Goal: Obtain resource: Obtain resource

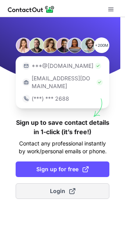
click at [77, 183] on button "Login" at bounding box center [62, 191] width 93 height 16
click at [62, 187] on span "Login" at bounding box center [62, 191] width 25 height 8
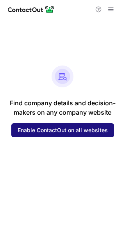
click at [61, 133] on button "Enable ContactOut on all websites" at bounding box center [62, 130] width 102 height 14
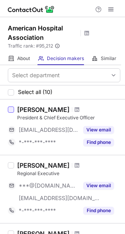
click at [12, 111] on div at bounding box center [11, 109] width 6 height 6
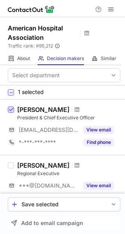
click at [12, 111] on span at bounding box center [11, 110] width 6 height 6
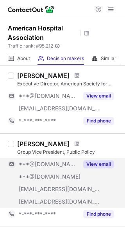
scroll to position [389, 0]
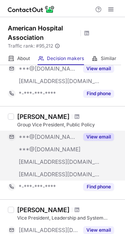
click at [97, 134] on button "View email" at bounding box center [98, 137] width 31 height 8
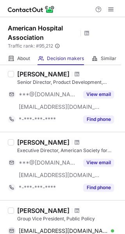
scroll to position [272, 0]
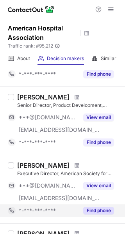
click at [96, 212] on button "Find phone" at bounding box center [98, 210] width 31 height 8
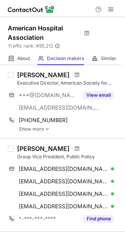
scroll to position [428, 0]
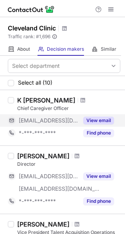
click at [94, 121] on button "View email" at bounding box center [98, 120] width 31 height 8
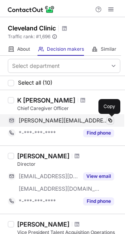
click at [110, 120] on span at bounding box center [110, 120] width 6 height 6
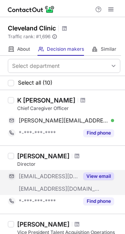
click at [96, 177] on button "View email" at bounding box center [98, 176] width 31 height 8
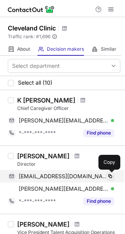
click at [107, 176] on span at bounding box center [110, 176] width 6 height 6
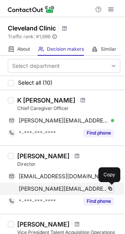
click at [109, 191] on span at bounding box center [110, 188] width 6 height 6
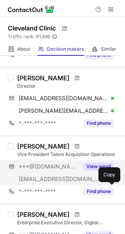
scroll to position [117, 0]
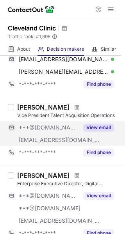
click at [97, 126] on button "View email" at bounding box center [98, 127] width 31 height 8
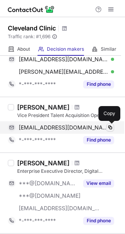
click at [107, 127] on span at bounding box center [110, 127] width 6 height 6
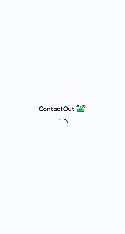
click at [61, 167] on div at bounding box center [62, 117] width 125 height 234
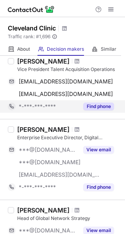
scroll to position [195, 0]
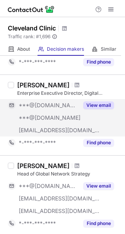
click at [107, 103] on button "View email" at bounding box center [98, 105] width 31 height 8
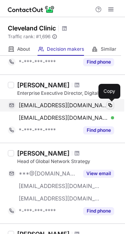
click at [111, 105] on span at bounding box center [110, 105] width 6 height 6
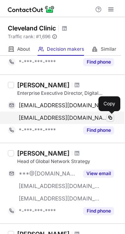
click at [109, 118] on span at bounding box center [110, 117] width 6 height 6
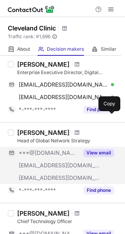
scroll to position [234, 0]
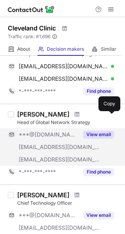
click at [95, 135] on button "View email" at bounding box center [98, 134] width 31 height 8
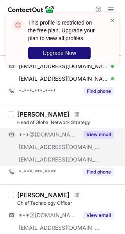
click at [84, 51] on button "Upgrade Now" at bounding box center [59, 53] width 62 height 12
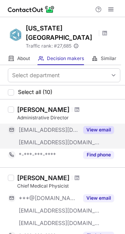
click at [86, 126] on button "View email" at bounding box center [98, 130] width 31 height 8
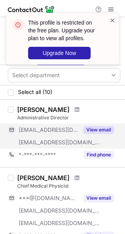
click at [114, 21] on span at bounding box center [112, 20] width 6 height 8
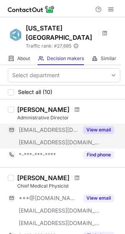
click at [35, 126] on span "[EMAIL_ADDRESS][DOMAIN_NAME]" at bounding box center [49, 129] width 60 height 7
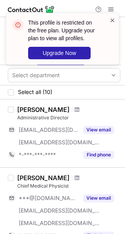
click at [114, 19] on span at bounding box center [112, 20] width 6 height 8
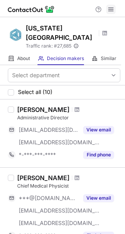
click at [110, 7] on span at bounding box center [110, 9] width 6 height 6
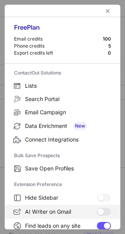
scroll to position [91, 0]
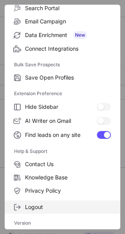
click at [45, 202] on label "Logout" at bounding box center [62, 206] width 115 height 13
click at [33, 205] on span "Logout" at bounding box center [68, 206] width 86 height 7
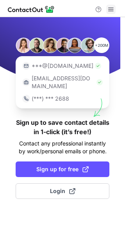
click at [114, 10] on button at bounding box center [110, 9] width 9 height 9
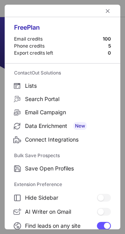
click at [74, 47] on div "Phone credits" at bounding box center [61, 46] width 94 height 6
click at [33, 24] on div "Free Plan" at bounding box center [62, 29] width 97 height 12
click at [105, 7] on button "left-button" at bounding box center [107, 10] width 9 height 9
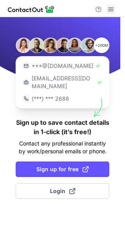
click at [108, 9] on span at bounding box center [110, 9] width 6 height 6
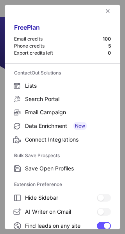
click at [37, 28] on div "Free Plan" at bounding box center [62, 29] width 97 height 12
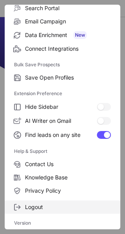
click at [47, 208] on span "Logout" at bounding box center [68, 206] width 86 height 7
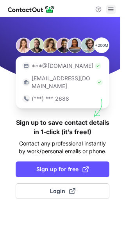
click at [110, 7] on span at bounding box center [110, 9] width 6 height 6
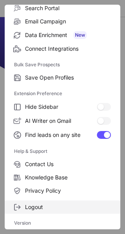
click at [44, 210] on span "Logout" at bounding box center [68, 206] width 86 height 7
